Goal: Download file/media: Download file/media

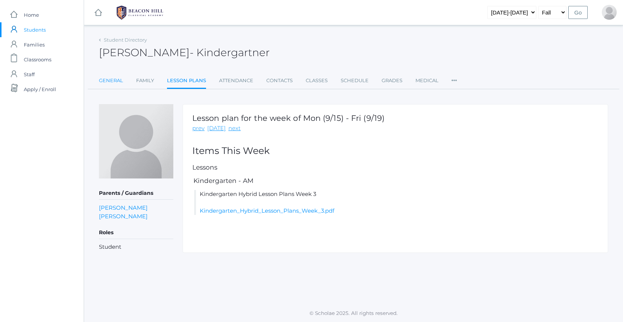
click at [113, 80] on link "General" at bounding box center [111, 80] width 24 height 15
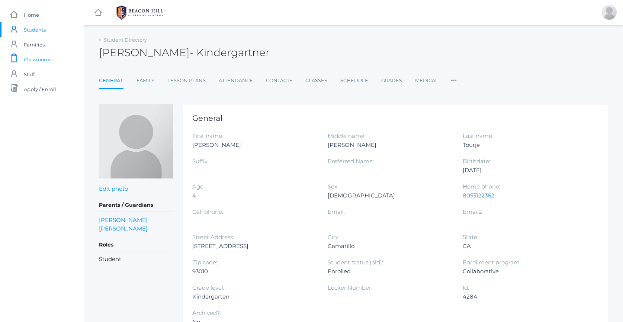
click at [42, 64] on span "Classrooms" at bounding box center [38, 59] width 28 height 15
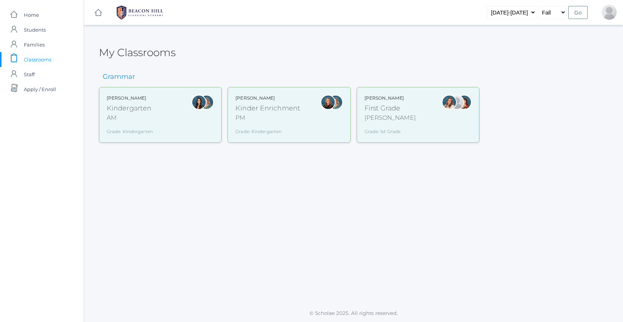
click at [144, 125] on div "Jordyn Dewey Kindergarten AM Grade: Kindergarten *KIND" at bounding box center [130, 115] width 46 height 40
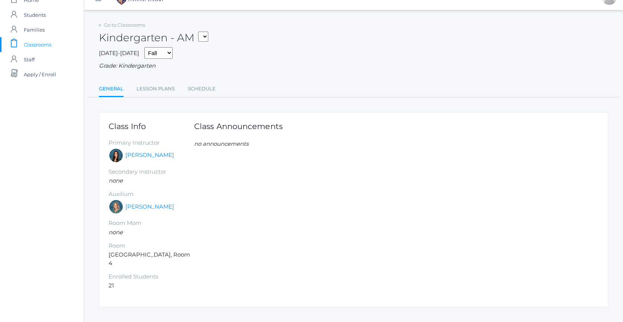
scroll to position [18, 0]
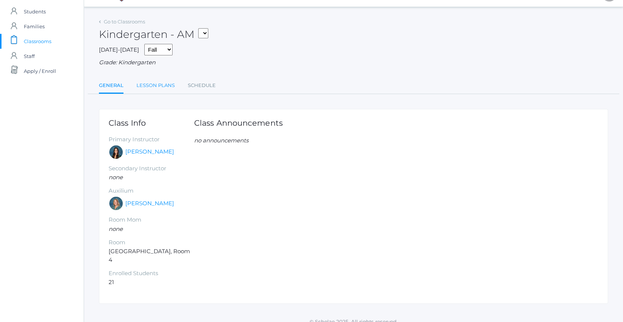
click at [152, 86] on link "Lesson Plans" at bounding box center [156, 85] width 38 height 15
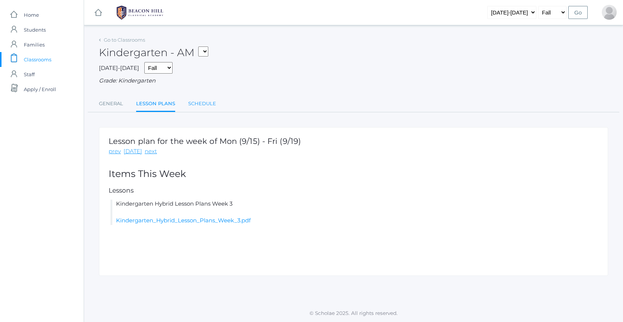
click at [201, 102] on link "Schedule" at bounding box center [202, 103] width 28 height 15
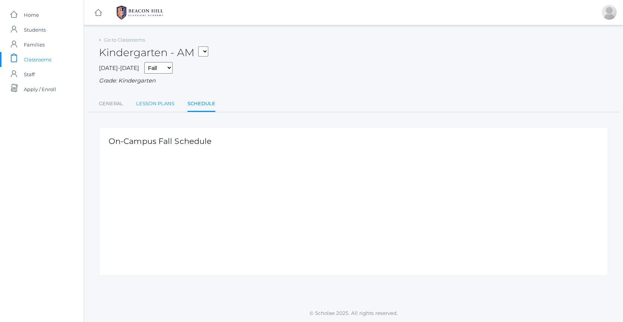
click at [151, 106] on link "Lesson Plans" at bounding box center [155, 103] width 38 height 15
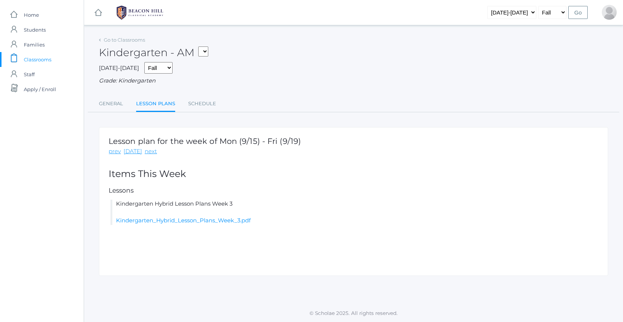
click at [167, 225] on div "Lesson plan for the week of Mon (9/15) - Fri (9/19) prev [DATE] next Items This…" at bounding box center [353, 201] width 509 height 149
click at [168, 217] on link "Kindergarten_Hybrid_Lesson_Plans_Week_3.pdf" at bounding box center [183, 220] width 135 height 7
